Goal: Task Accomplishment & Management: Use online tool/utility

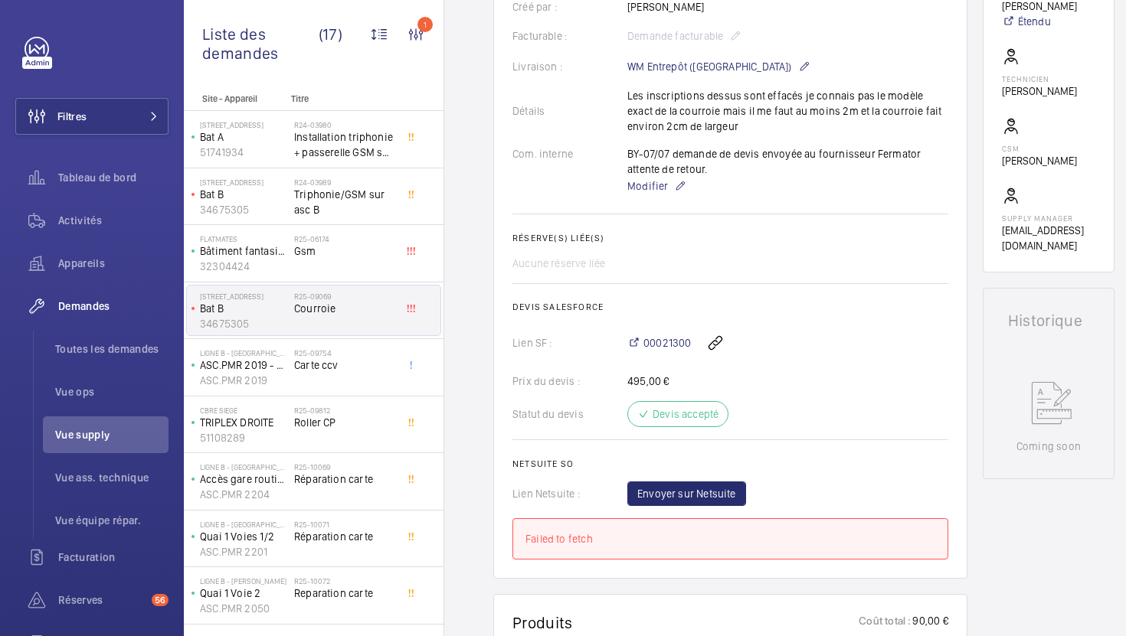
scroll to position [178, 0]
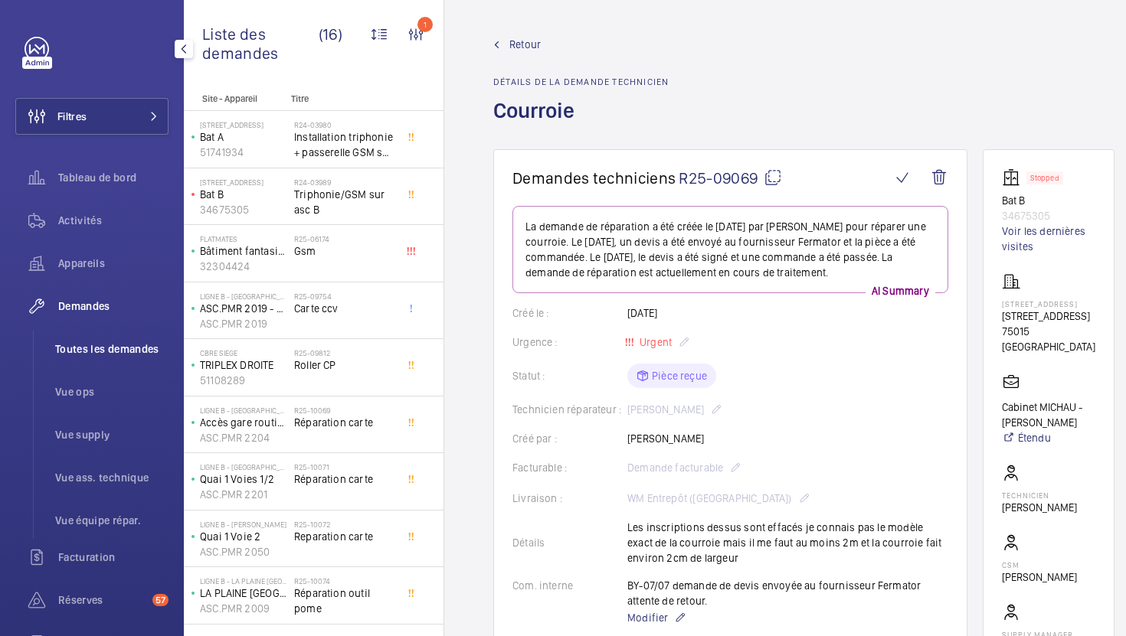
click at [149, 355] on span "Toutes les demandes" at bounding box center [111, 348] width 113 height 15
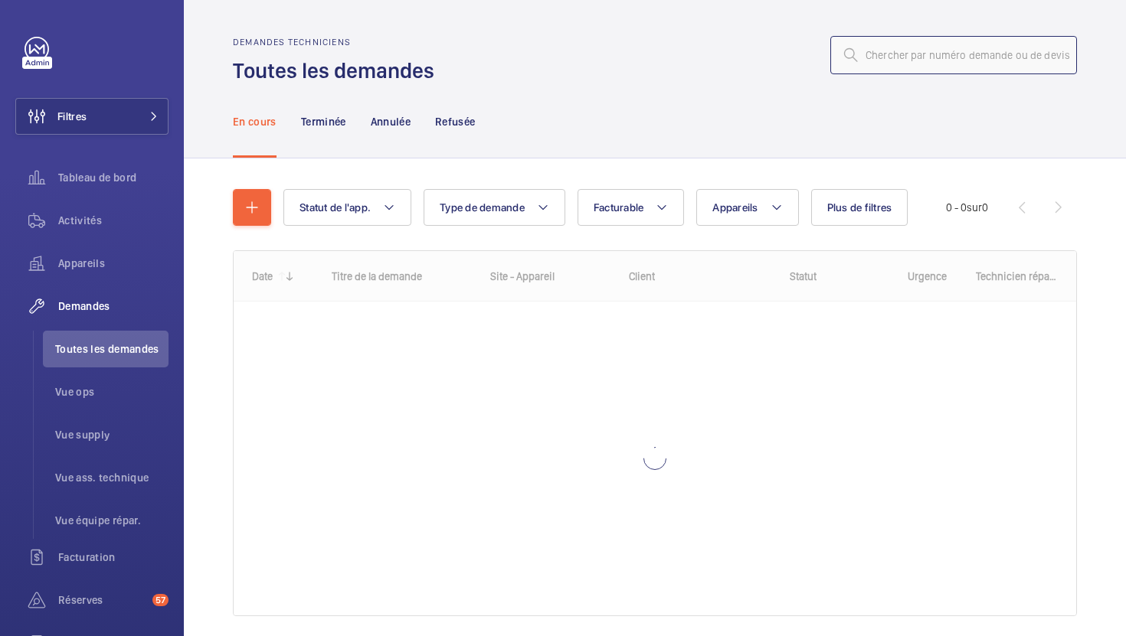
click at [983, 49] on input "text" at bounding box center [953, 55] width 247 height 38
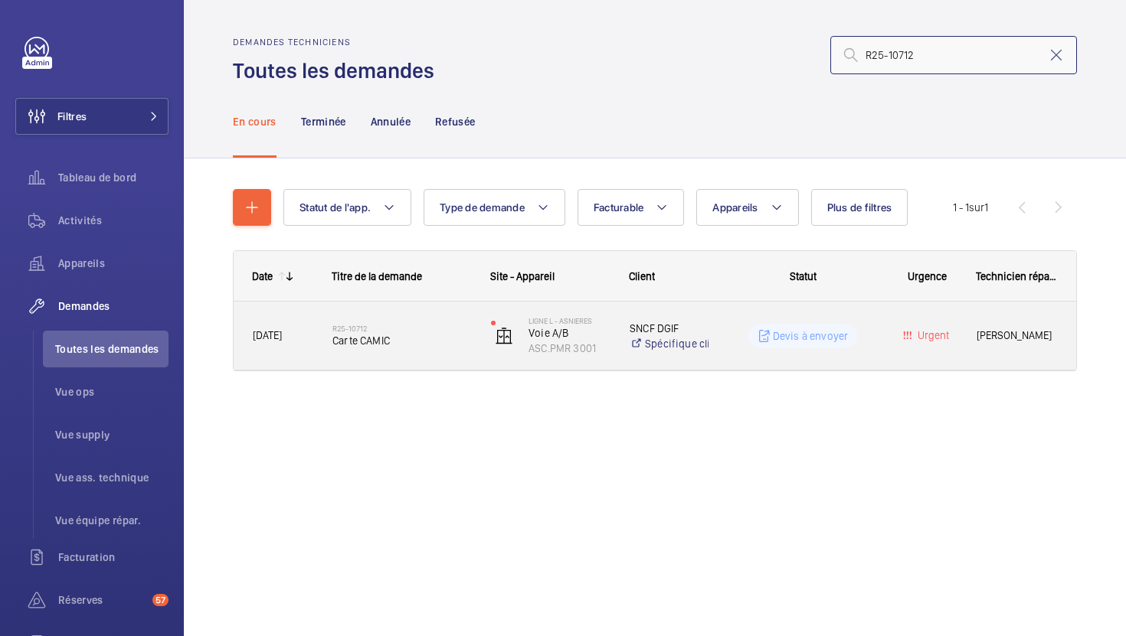
type input "R25-10712"
click at [446, 354] on div "R25-10712 Carte CAMIC" at bounding box center [401, 336] width 139 height 44
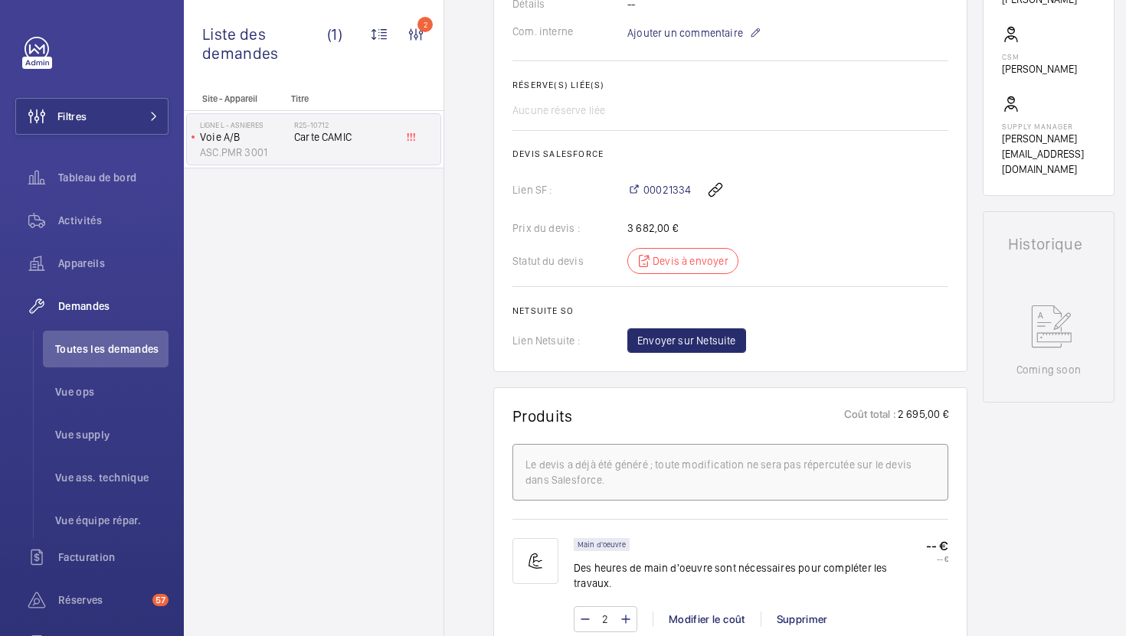
scroll to position [524, 0]
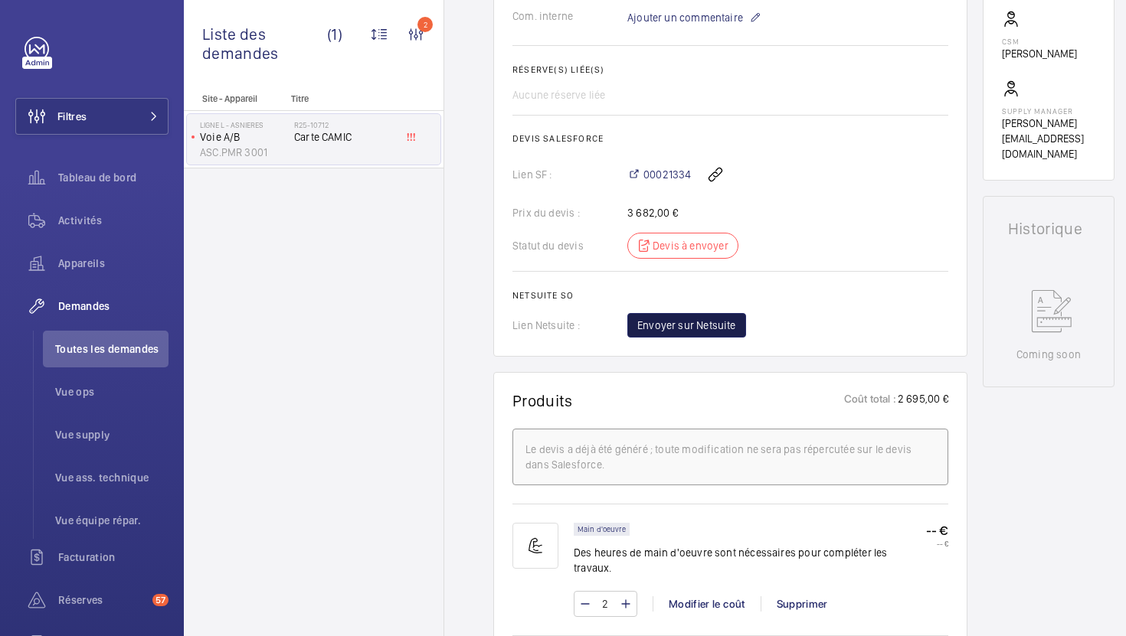
click at [690, 333] on span "Envoyer sur Netsuite" at bounding box center [686, 325] width 99 height 15
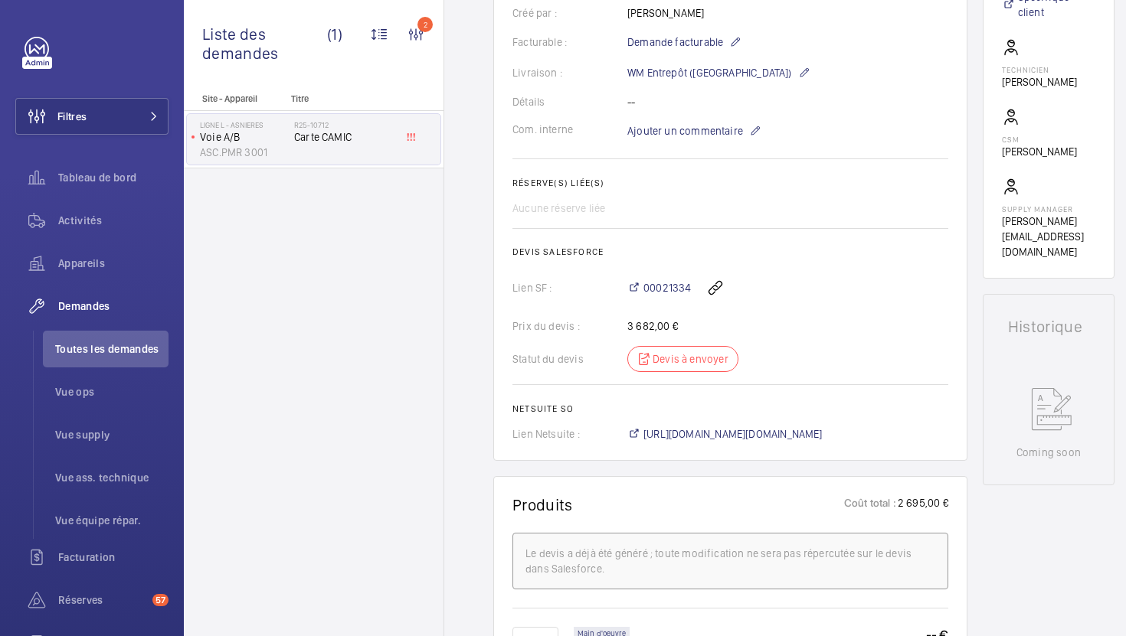
scroll to position [432, 0]
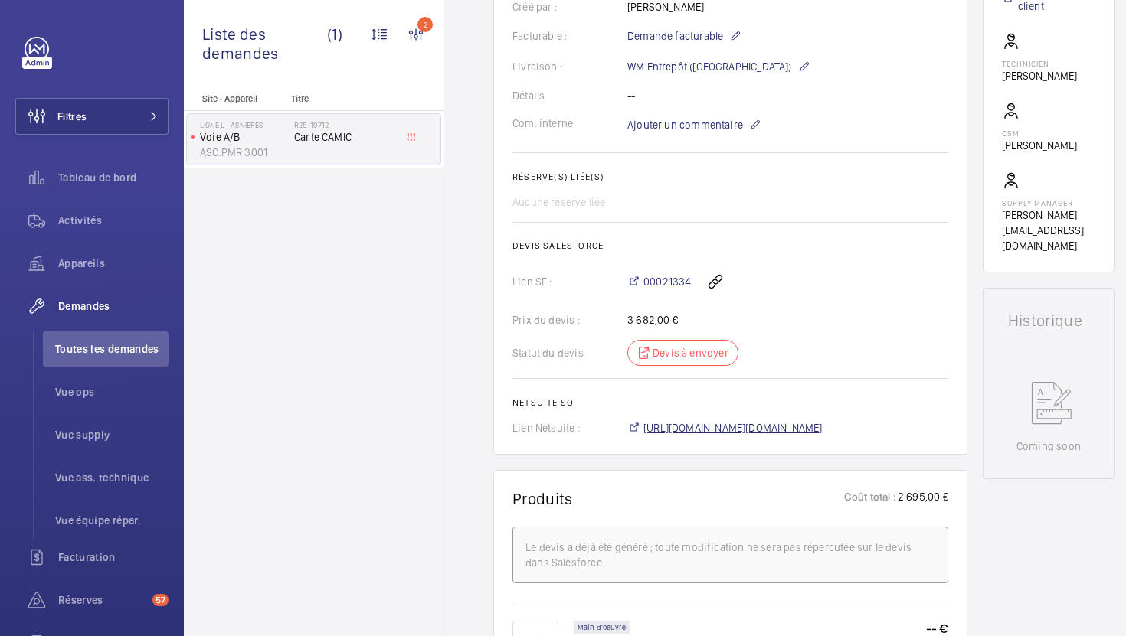
click at [740, 426] on span "[URL][DOMAIN_NAME][DOMAIN_NAME]" at bounding box center [732, 427] width 179 height 15
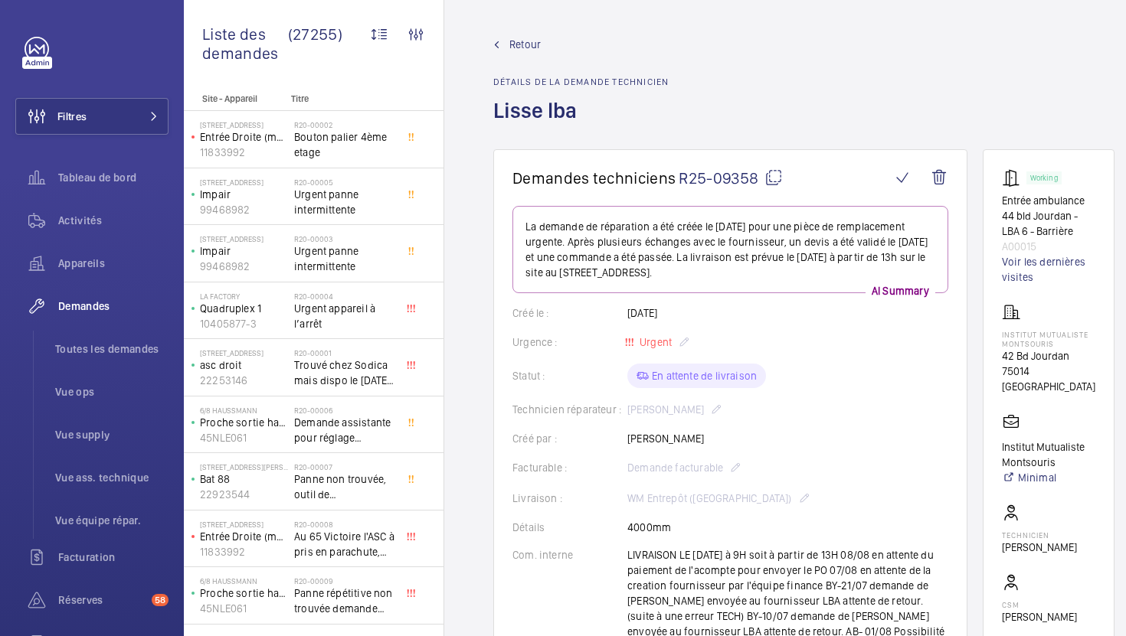
scroll to position [24, 0]
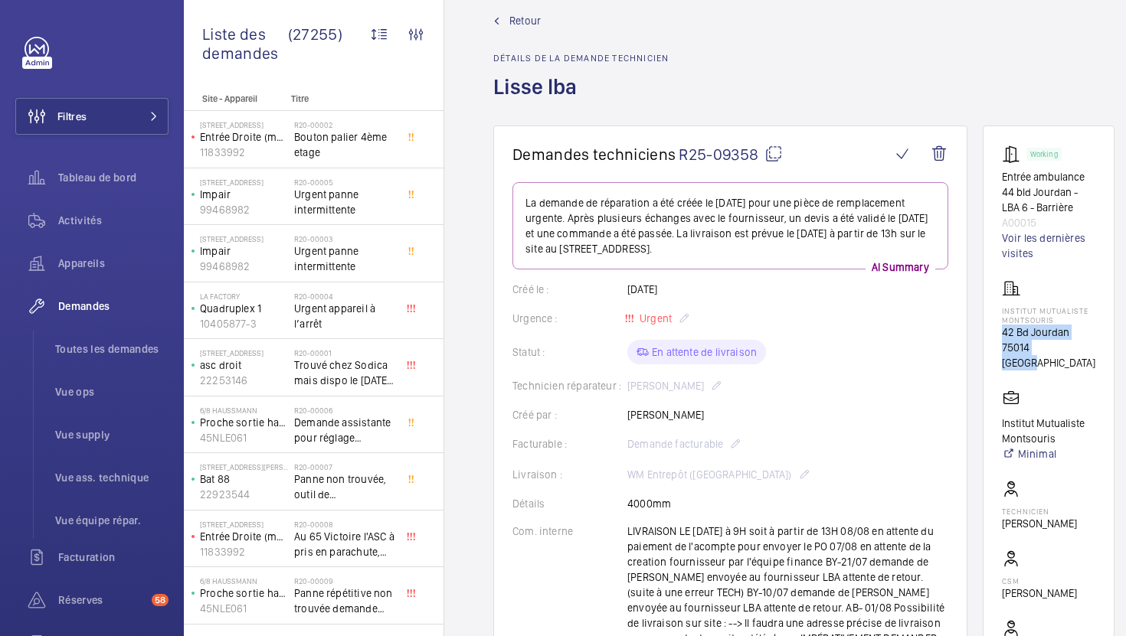
drag, startPoint x: 1069, startPoint y: 359, endPoint x: 1002, endPoint y: 341, distance: 69.6
click at [1002, 341] on wm-front-card "Working Entrée ambulance 44 bld Jourdan - LBA 6 - Barrière A00015 Voir les dern…" at bounding box center [1048, 416] width 132 height 580
copy div "42 Bd Jourdan 75014 PARIS"
drag, startPoint x: 1063, startPoint y: 431, endPoint x: 989, endPoint y: 420, distance: 74.3
click at [989, 421] on wm-front-card "Working Entrée ambulance 44 bld Jourdan - LBA 6 - Barrière A00015 Voir les dern…" at bounding box center [1048, 416] width 132 height 580
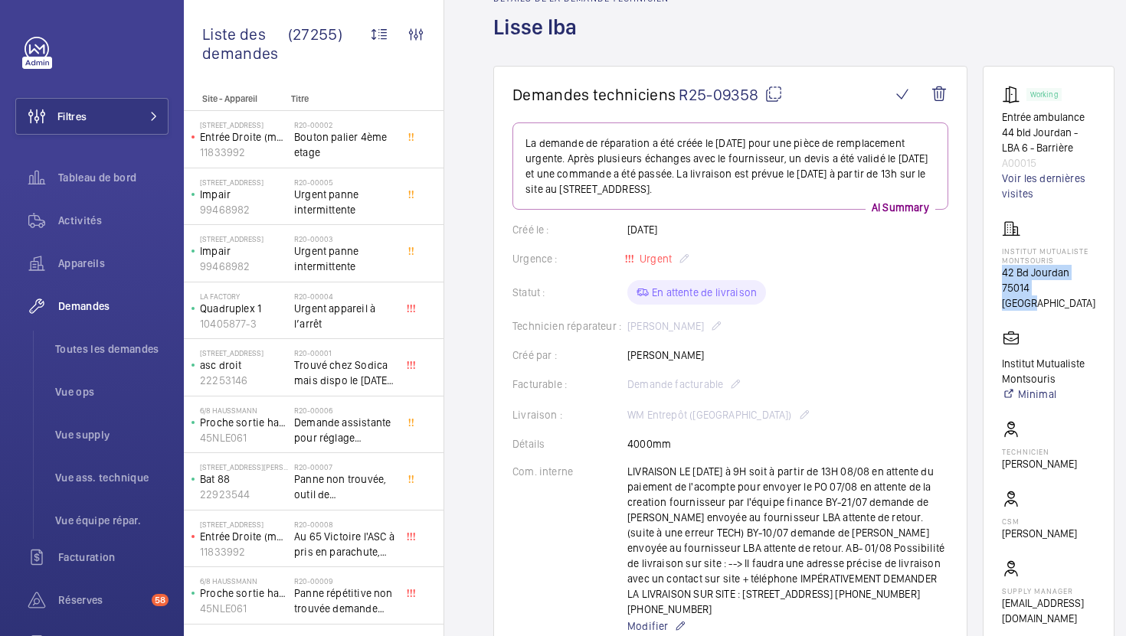
scroll to position [91, 0]
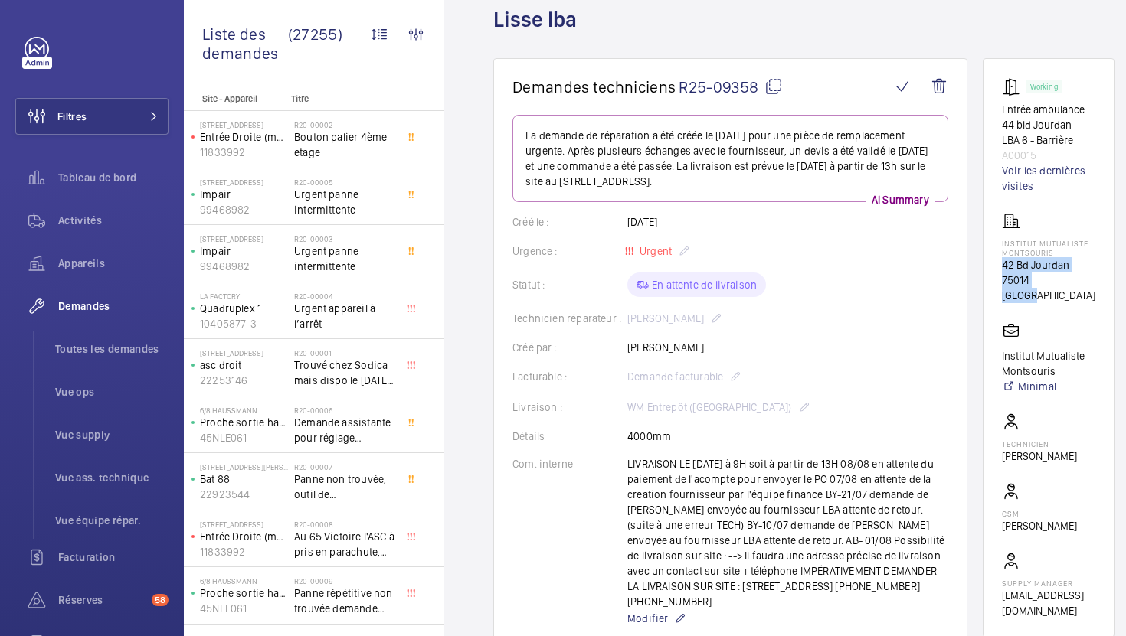
copy p "Institut Mutualiste Montsouris"
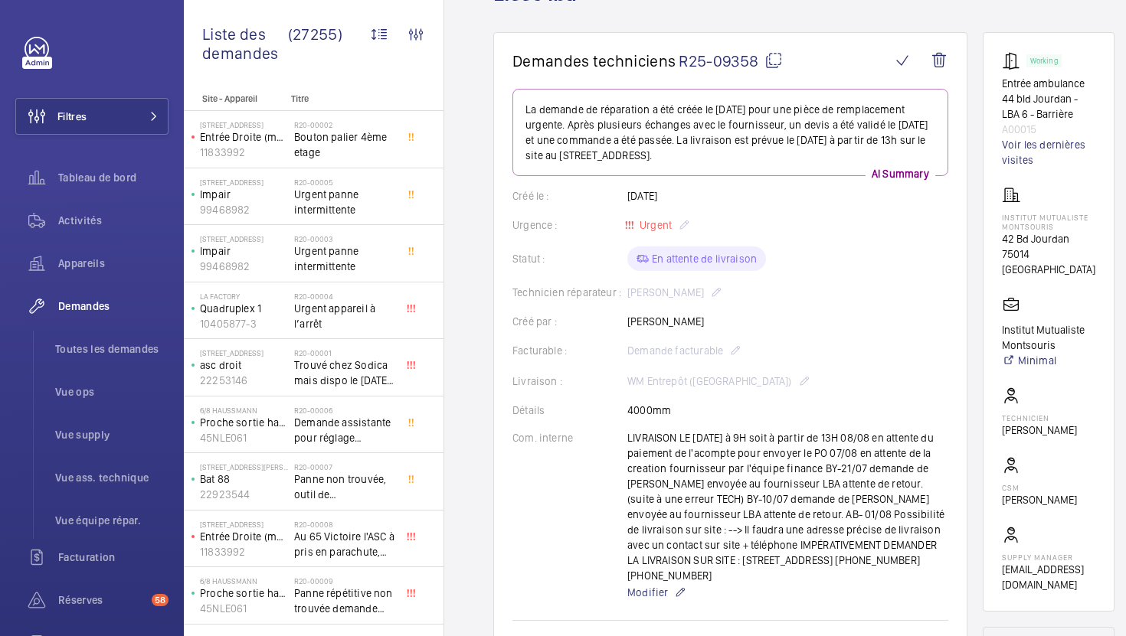
click at [797, 561] on div "LIVRAISON LE 3 SEPTEMBRE à 9H soit à partir de 13H 08/08 en attente du paiement…" at bounding box center [787, 516] width 321 height 172
drag, startPoint x: 797, startPoint y: 560, endPoint x: 940, endPoint y: 563, distance: 143.2
click at [940, 563] on div "LIVRAISON LE 3 SEPTEMBRE à 9H soit à partir de 13H 08/08 en attente du paiement…" at bounding box center [787, 516] width 321 height 172
copy p "06.69.36.00.69 07.63.71.70.95"
click at [113, 355] on span "Toutes les demandes" at bounding box center [111, 348] width 113 height 15
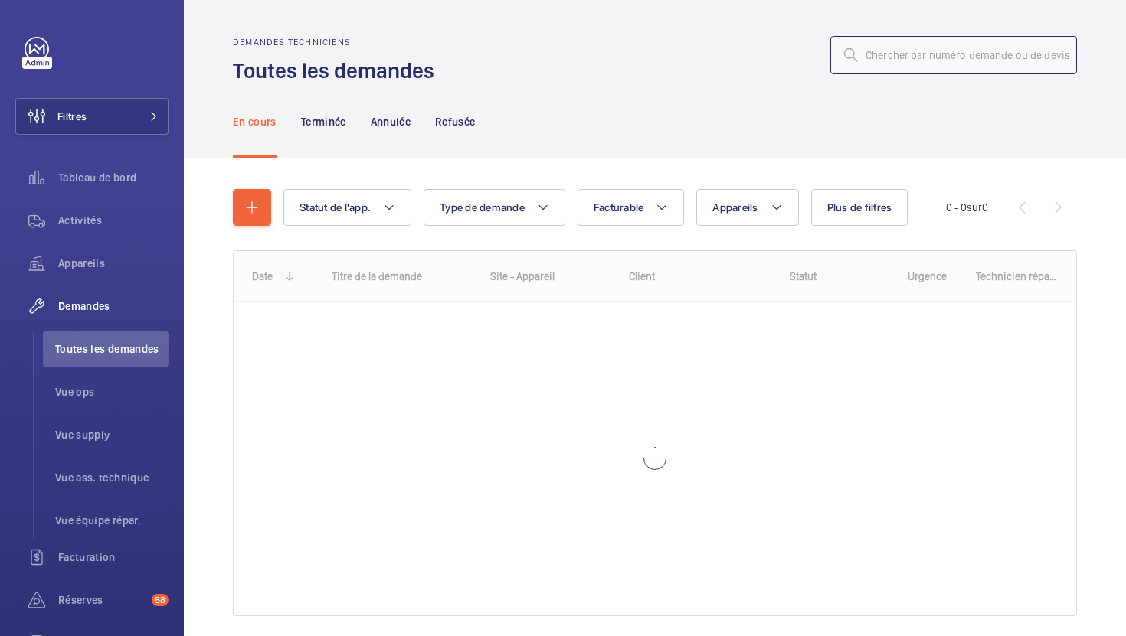
click at [949, 41] on input "text" at bounding box center [953, 55] width 247 height 38
type input "v"
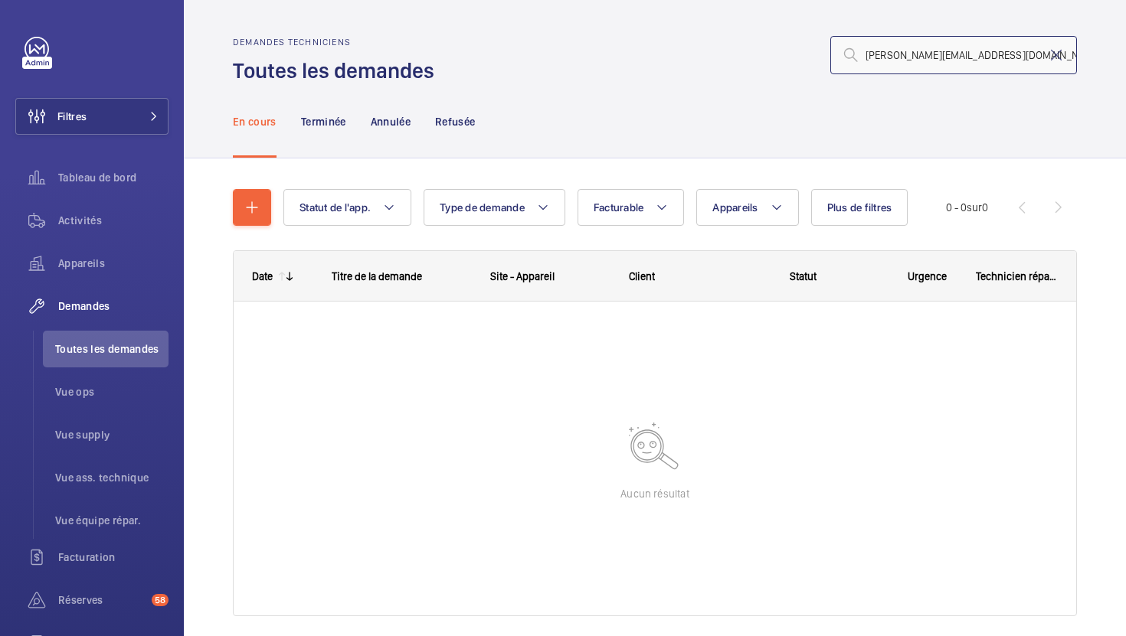
drag, startPoint x: 993, startPoint y: 58, endPoint x: 776, endPoint y: 57, distance: 216.7
click at [778, 58] on div "f.bourlet@lbagroup.fr" at bounding box center [759, 55] width 633 height 37
paste input "R25-10103)"
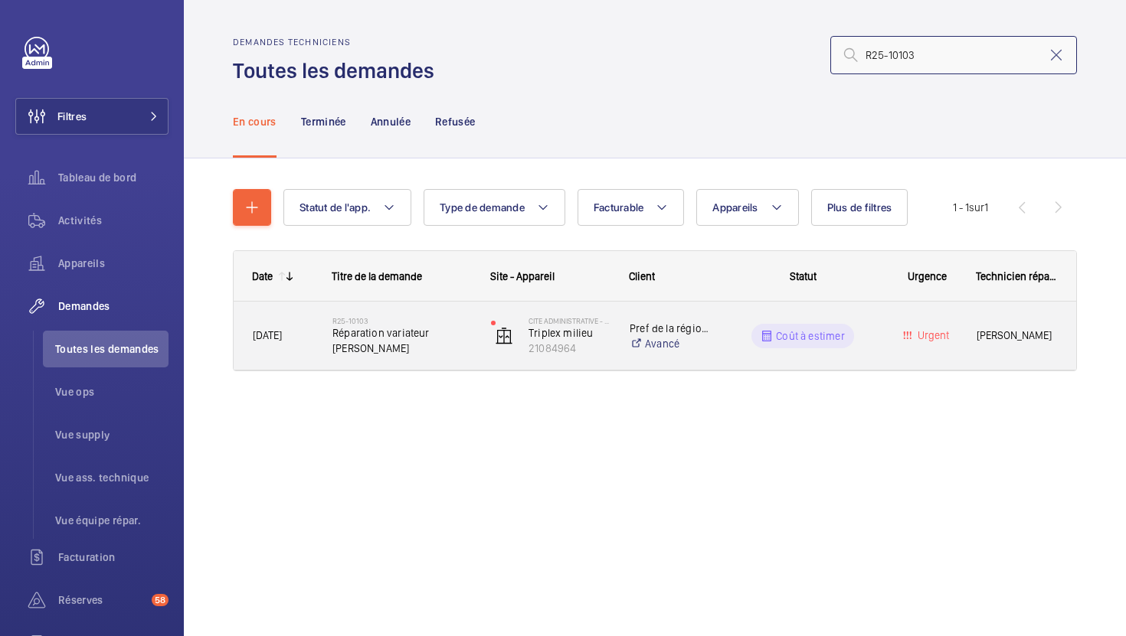
type input "R25-10103"
click at [483, 364] on div "Cite Administrative - BORUCHOWITS Triplex milieu 21084964" at bounding box center [540, 336] width 137 height 63
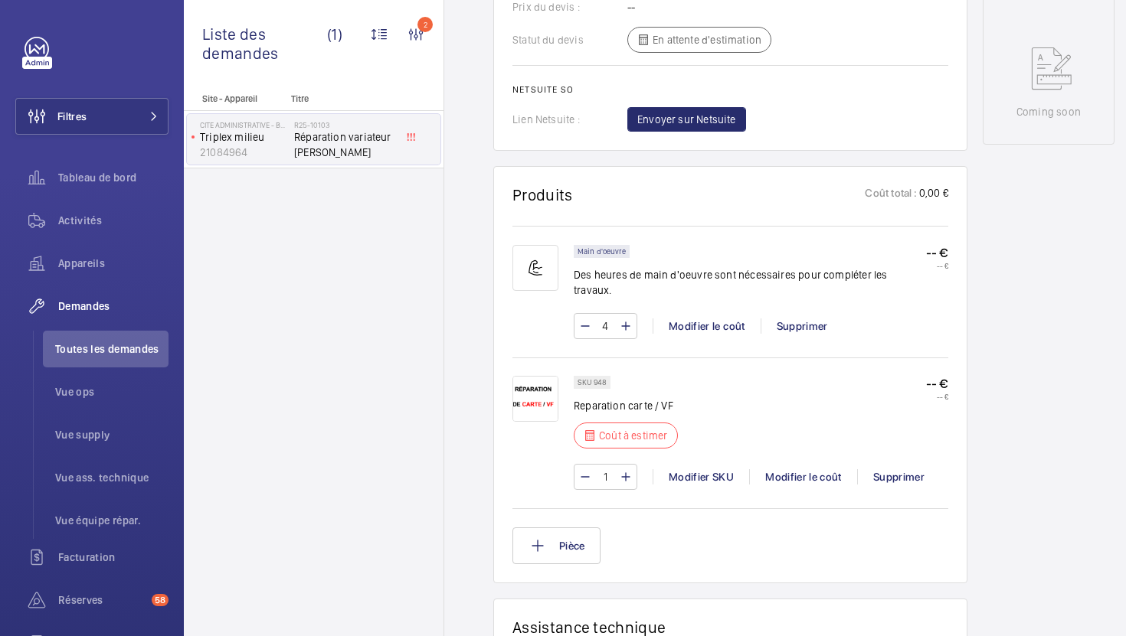
scroll to position [798, 0]
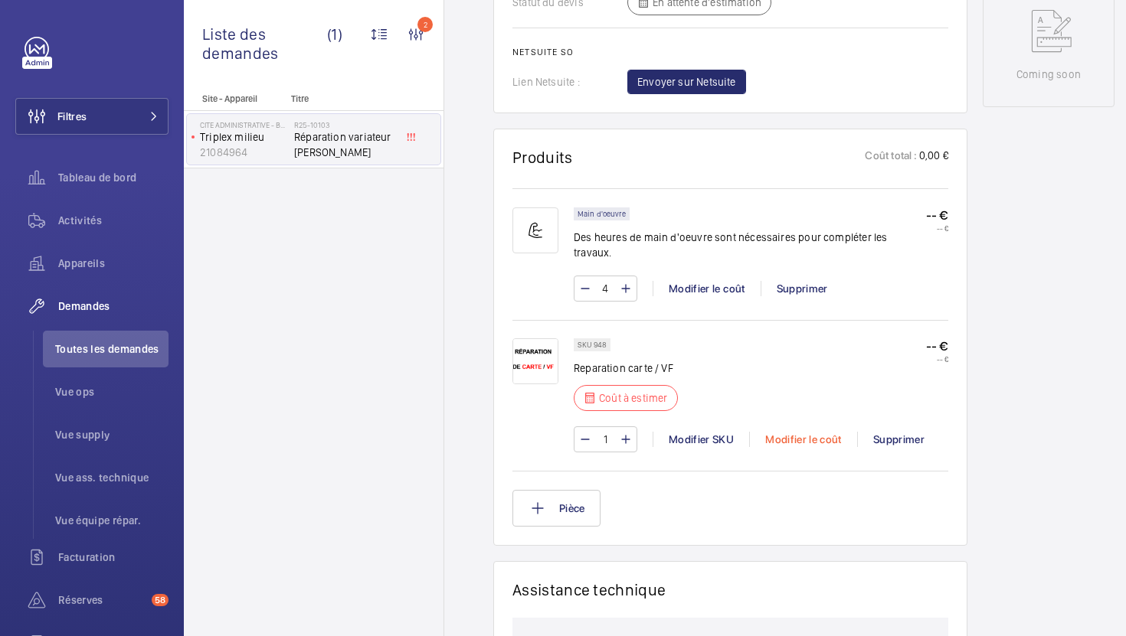
click at [792, 432] on div "Modifier le coût" at bounding box center [803, 439] width 108 height 15
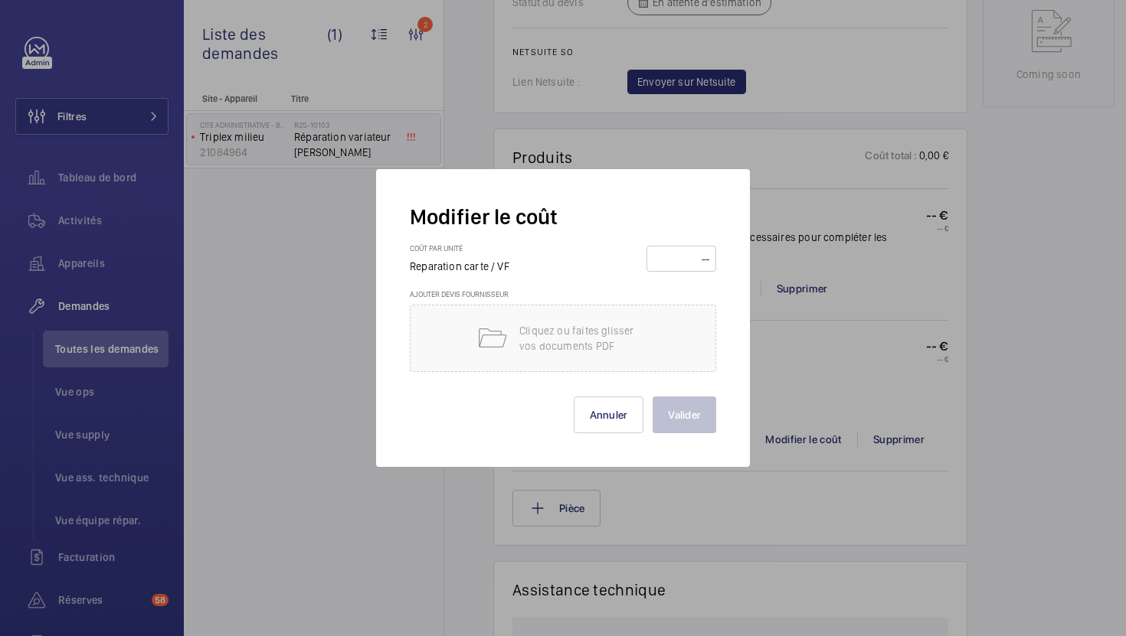
click at [667, 260] on input "number" at bounding box center [681, 259] width 59 height 25
type input "2750"
click at [699, 417] on button "Valider" at bounding box center [684, 415] width 64 height 37
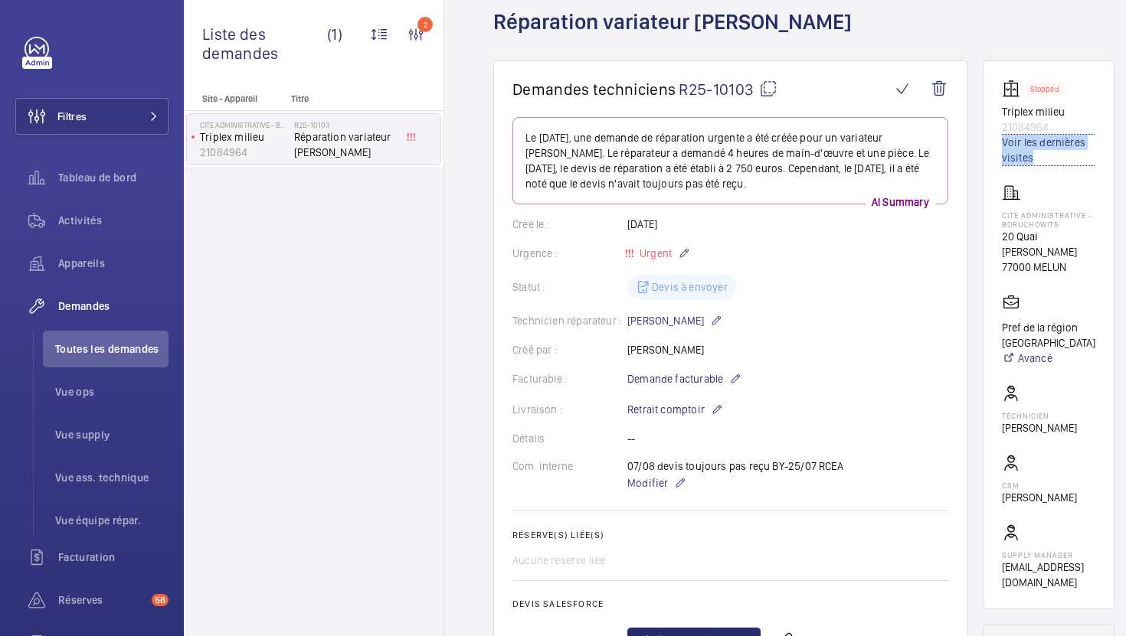
scroll to position [0, 0]
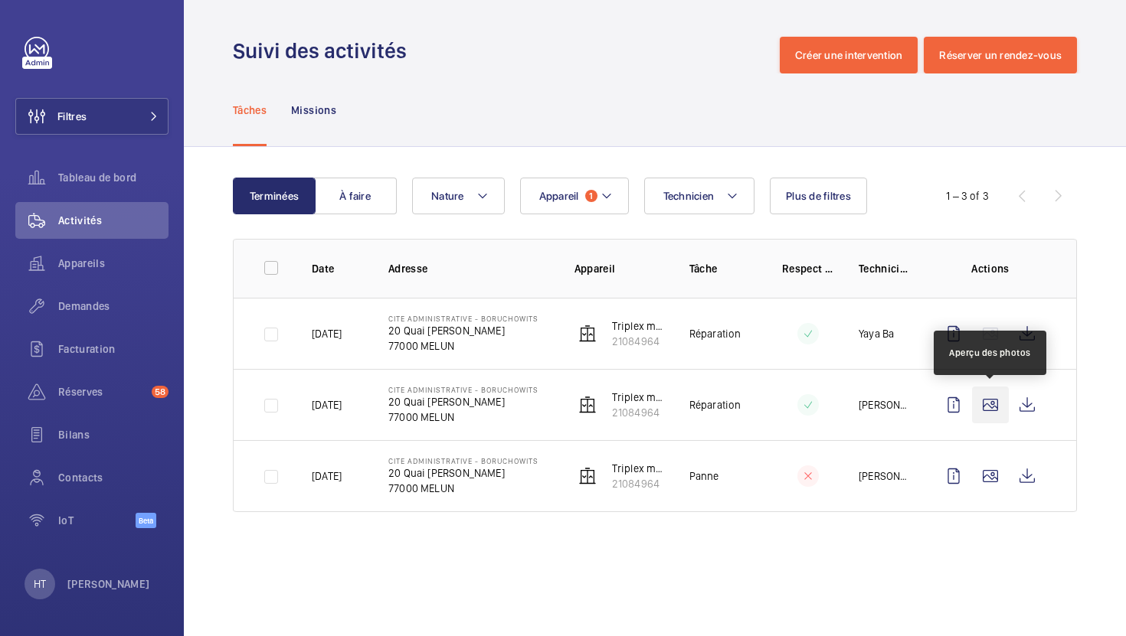
click at [992, 408] on wm-front-icon-button at bounding box center [990, 405] width 37 height 37
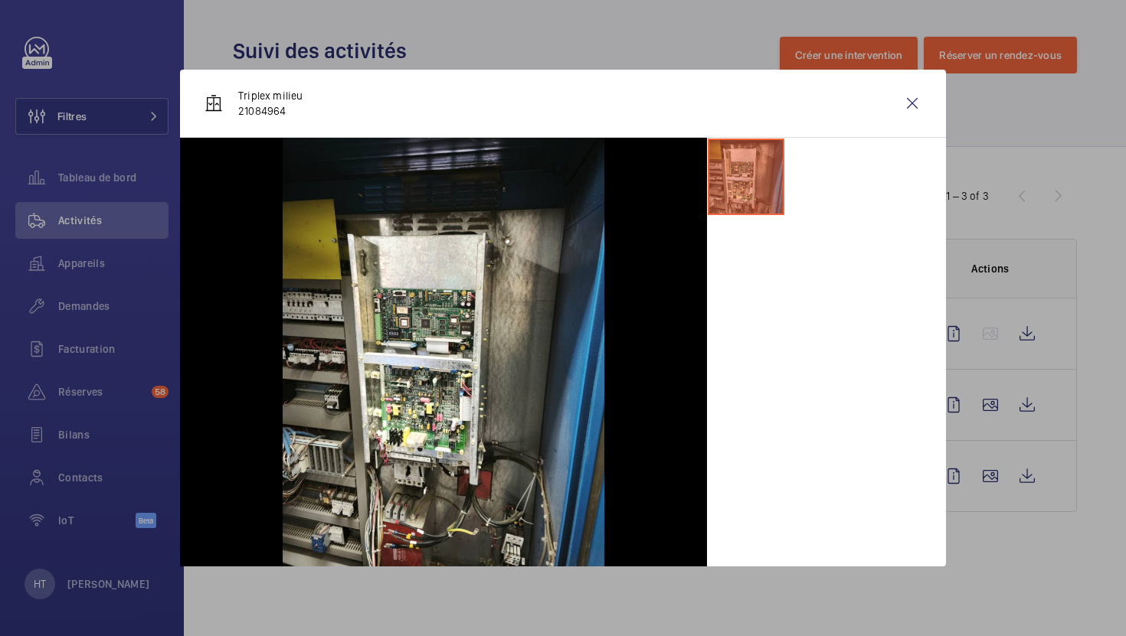
click at [990, 367] on div at bounding box center [563, 318] width 1126 height 636
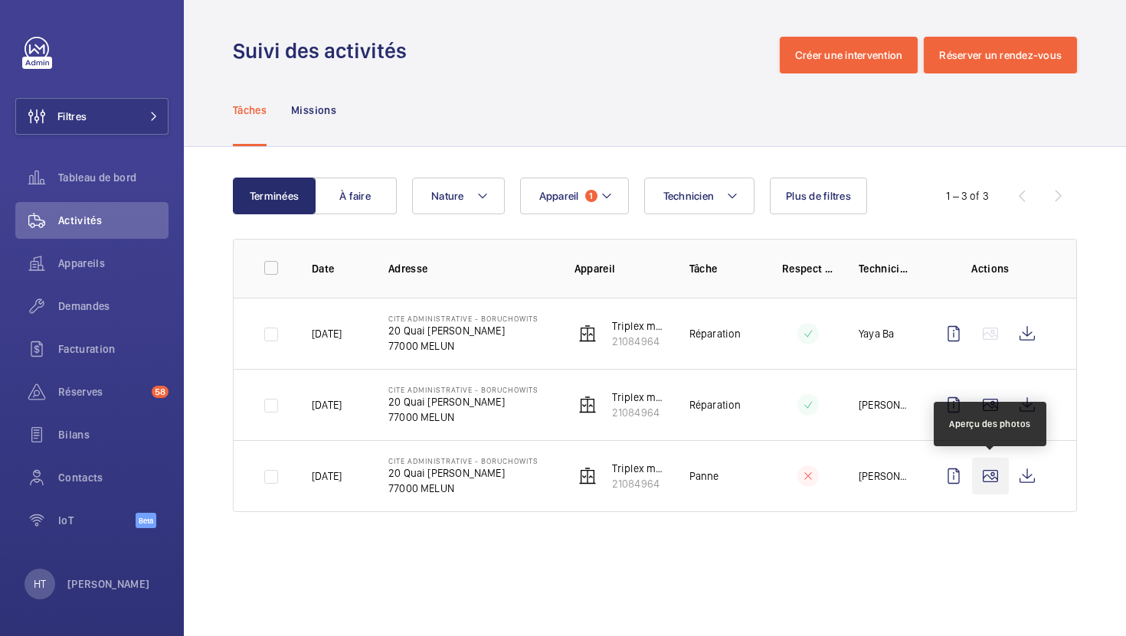
click at [987, 474] on wm-front-icon-button at bounding box center [990, 476] width 37 height 37
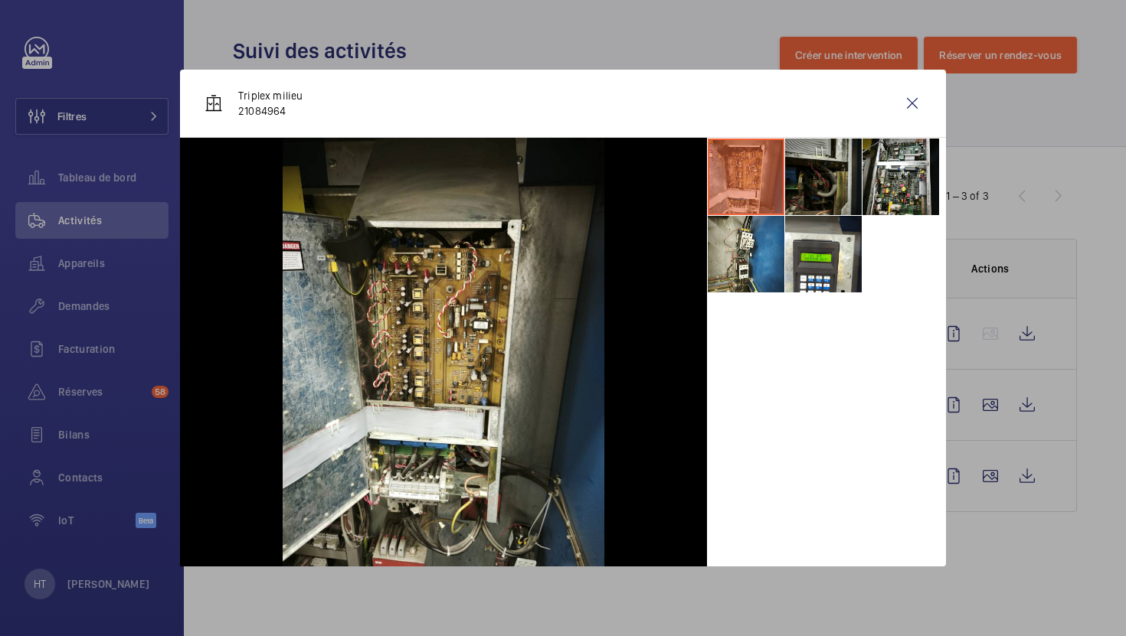
click at [846, 151] on li at bounding box center [823, 177] width 77 height 77
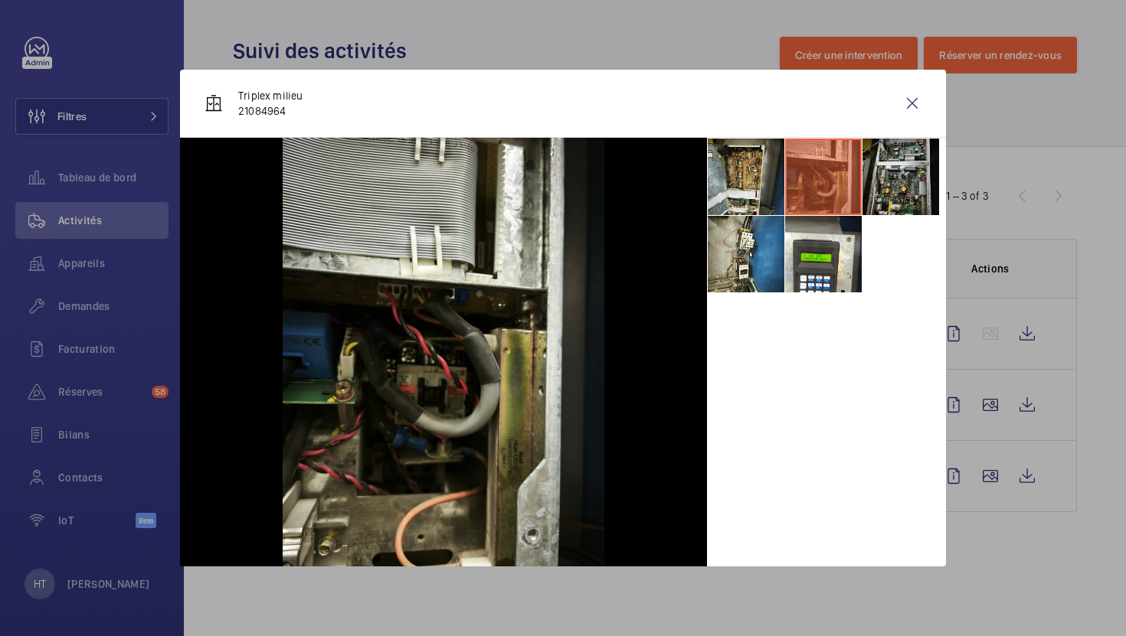
click at [901, 172] on li at bounding box center [900, 177] width 77 height 77
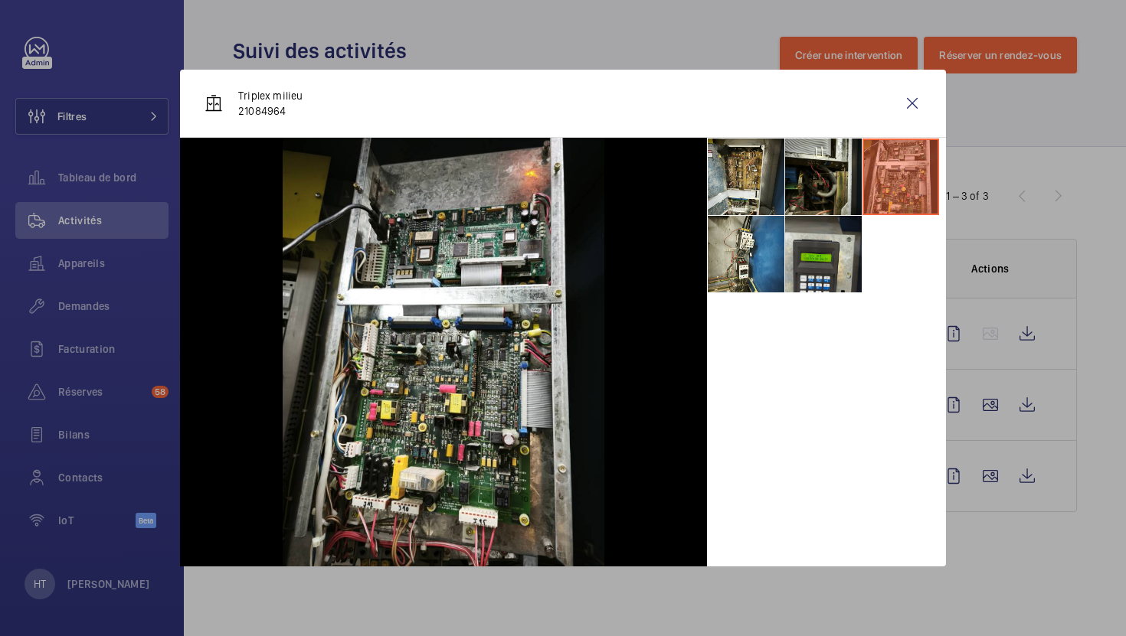
click at [851, 247] on li at bounding box center [823, 254] width 77 height 77
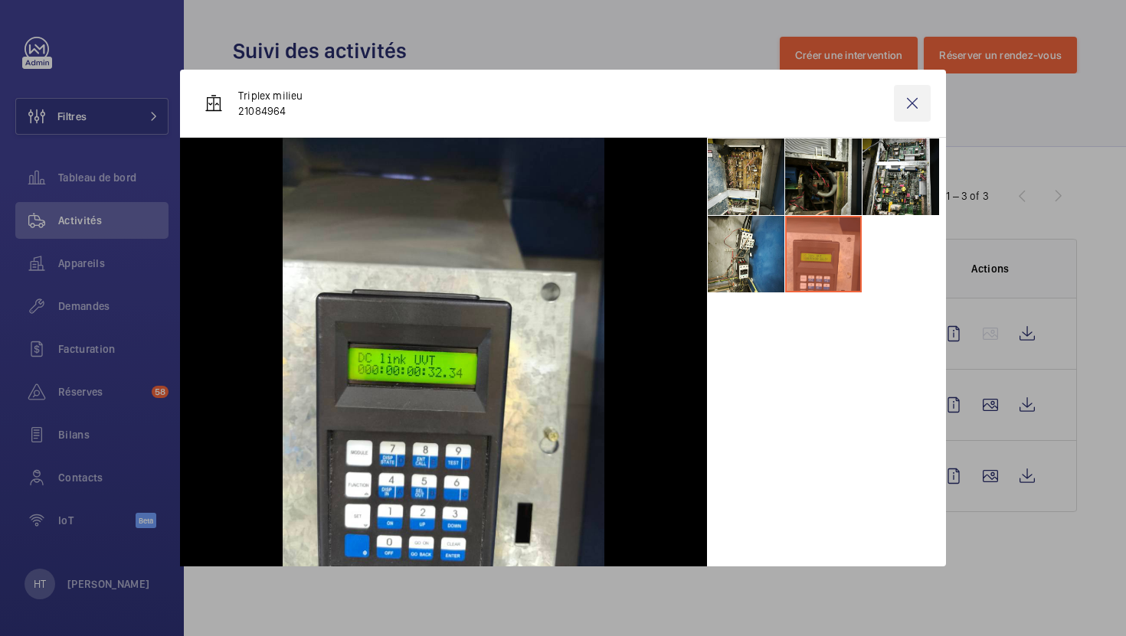
click at [913, 100] on wm-front-icon-button at bounding box center [912, 103] width 37 height 37
